Goal: Find specific page/section: Find specific page/section

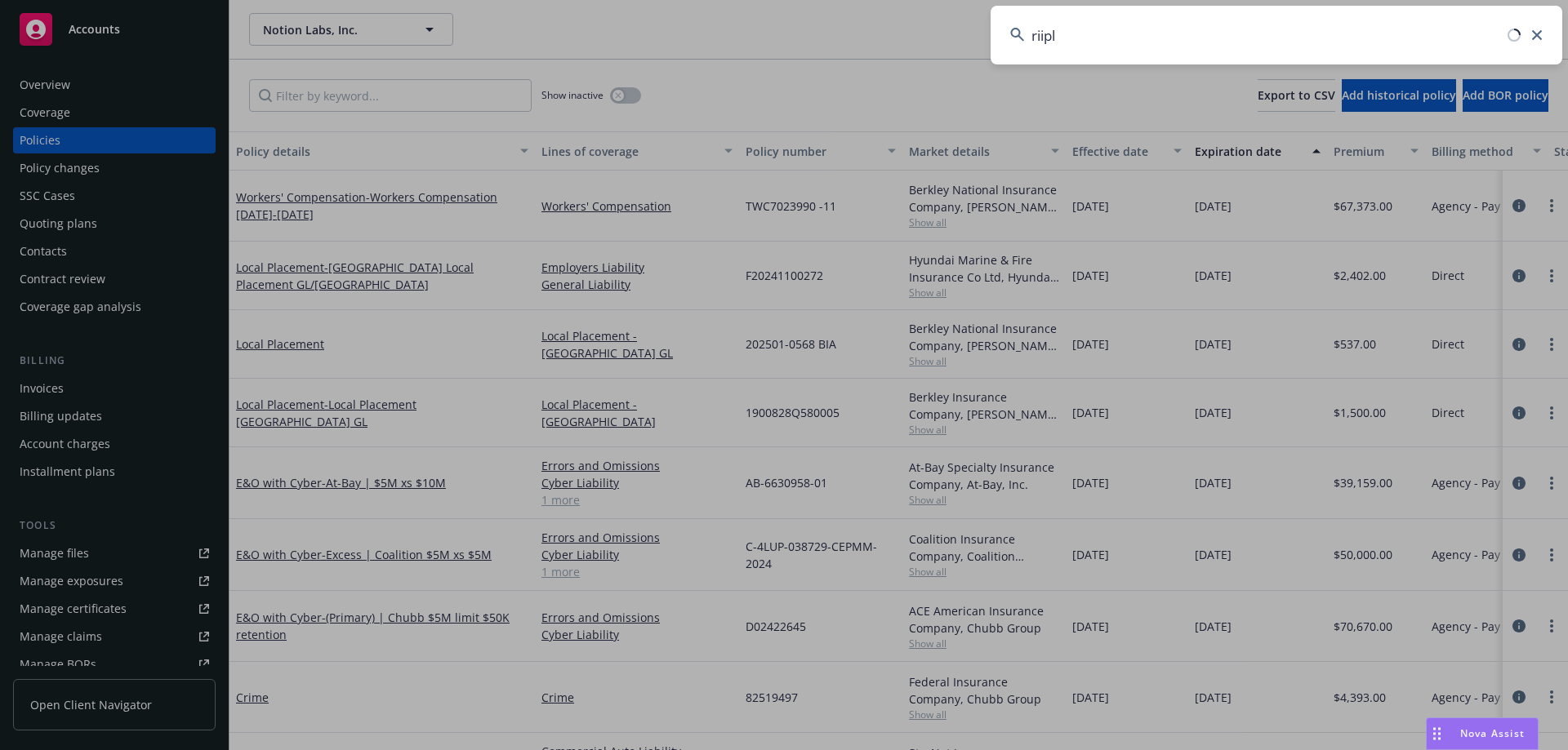
drag, startPoint x: 1186, startPoint y: 55, endPoint x: 646, endPoint y: 58, distance: 540.0
click at [646, 58] on div "riipl" at bounding box center [784, 375] width 1568 height 750
type input "[PERSON_NAME]"
